Goal: Information Seeking & Learning: Learn about a topic

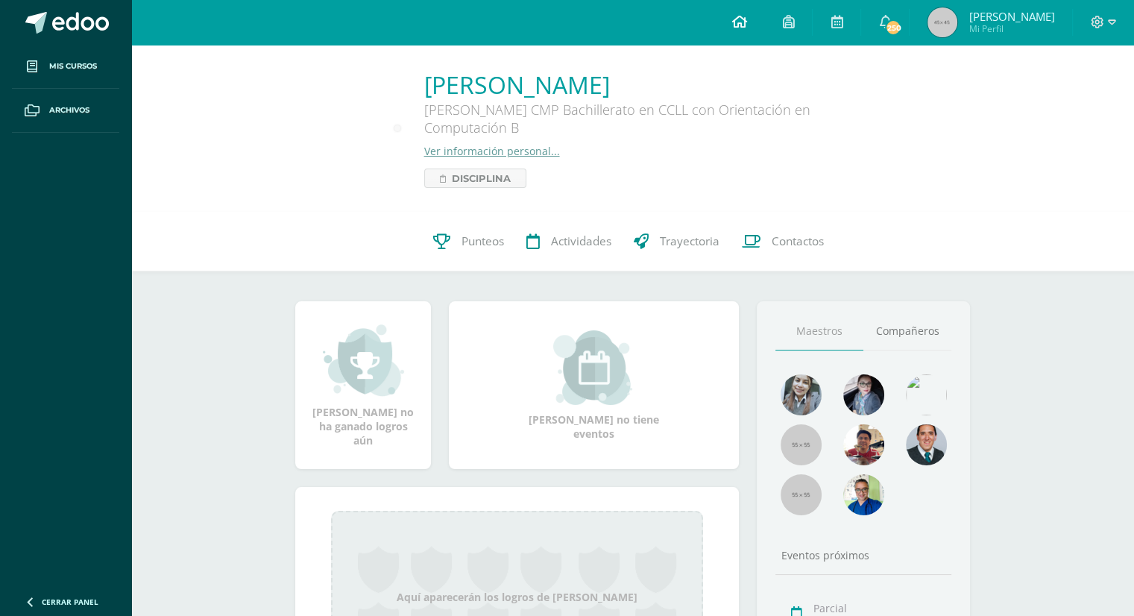
click at [746, 15] on link at bounding box center [739, 22] width 51 height 45
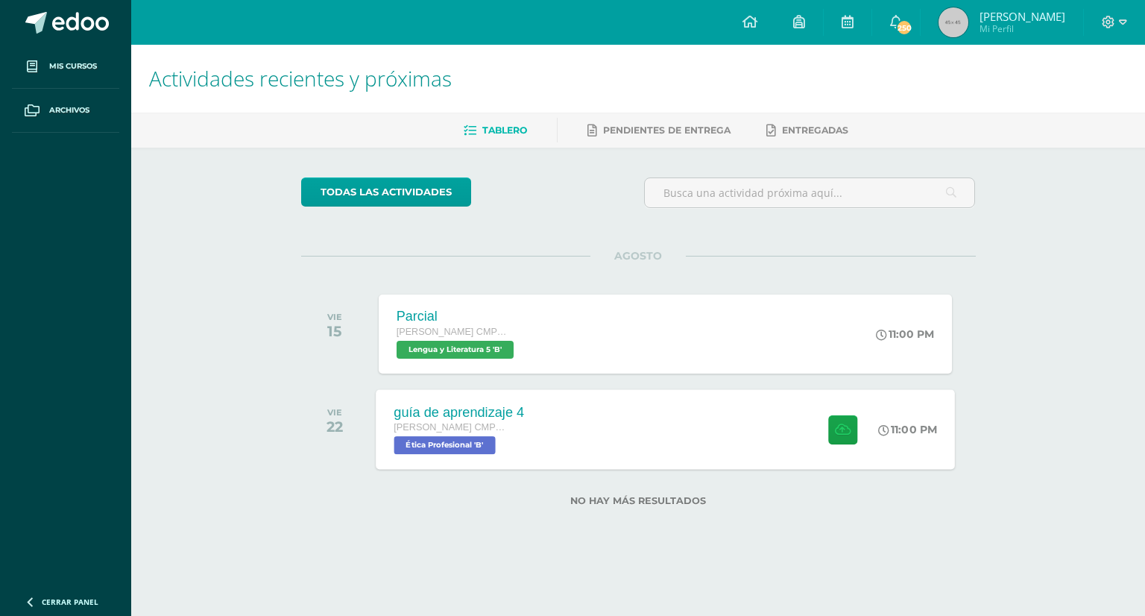
click at [562, 424] on div "guía de aprendizaje 4 Quinto Bachillerato CMP Bachillerato en CCLL con Orientac…" at bounding box center [665, 429] width 579 height 80
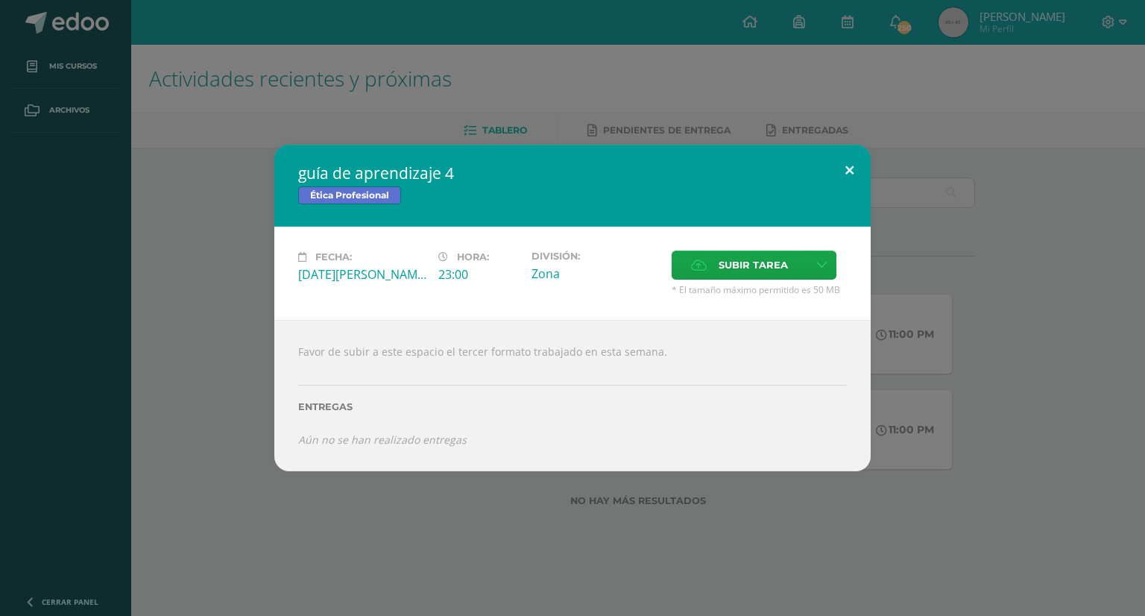
click at [840, 159] on button at bounding box center [849, 170] width 43 height 51
